Goal: Find specific page/section: Find specific page/section

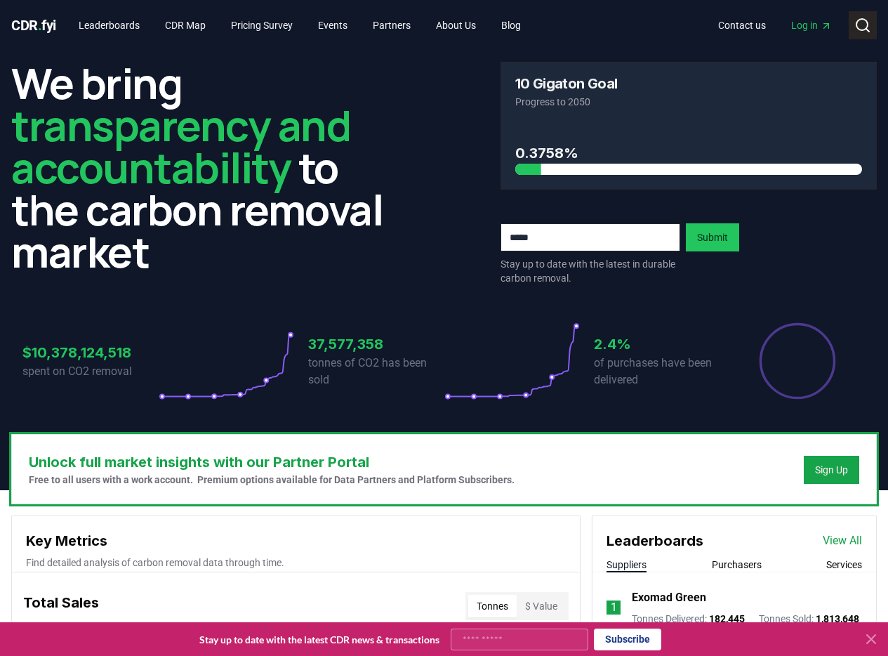
click at [865, 26] on icon at bounding box center [863, 25] width 17 height 17
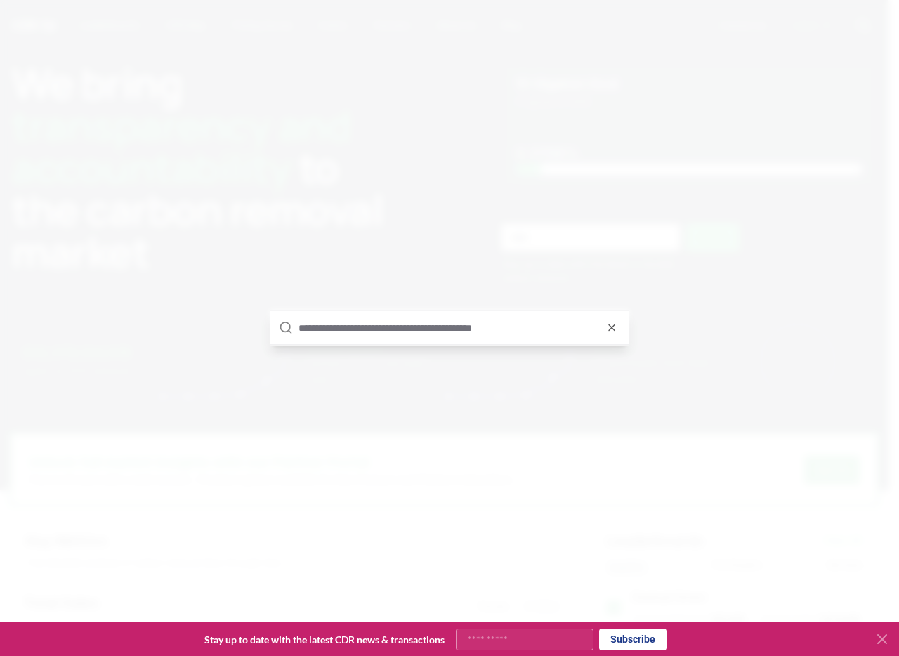
click at [476, 330] on input "text" at bounding box center [459, 328] width 322 height 34
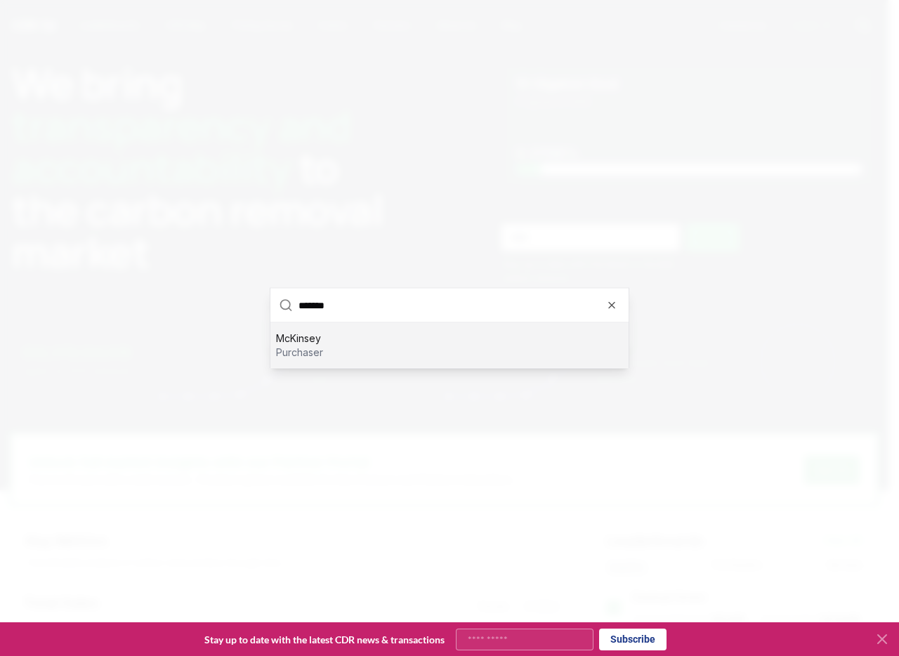
type input "********"
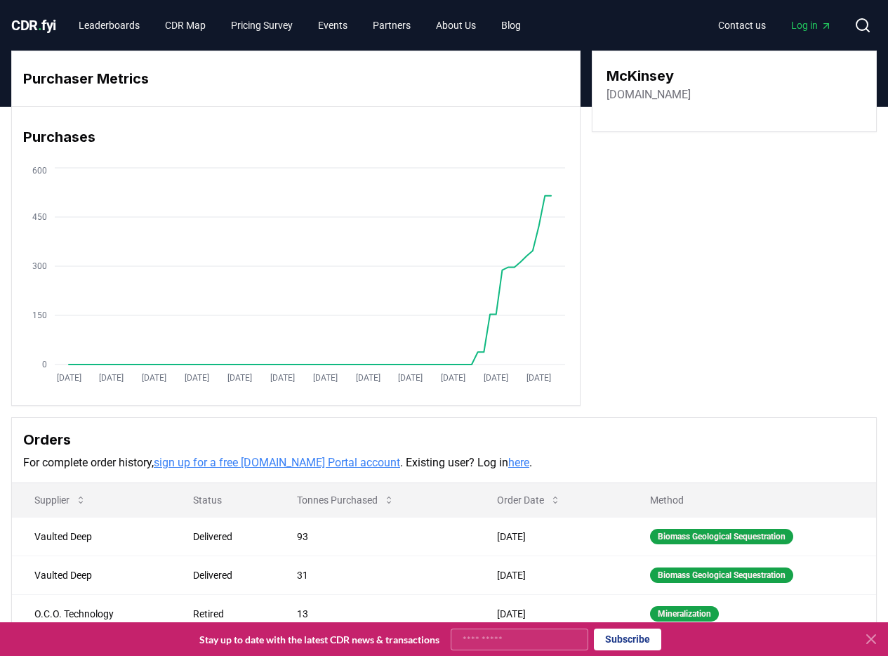
click at [661, 103] on div "McKinsey [DOMAIN_NAME]" at bounding box center [734, 91] width 285 height 81
drag, startPoint x: 683, startPoint y: 98, endPoint x: 602, endPoint y: 99, distance: 80.8
click at [602, 99] on div "McKinsey [DOMAIN_NAME]" at bounding box center [734, 91] width 285 height 81
